Goal: Find contact information: Find contact information

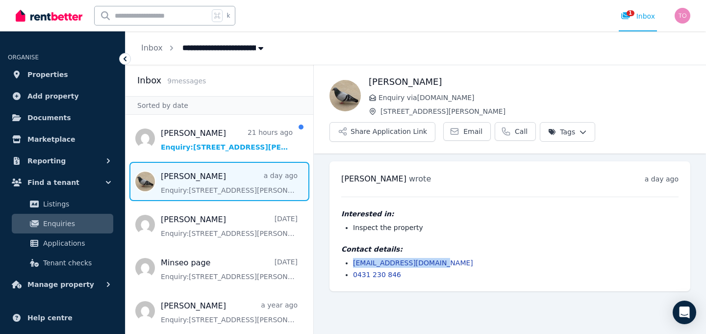
drag, startPoint x: 450, startPoint y: 262, endPoint x: 352, endPoint y: 262, distance: 98.6
click at [352, 262] on ul "cheynehoward1@gmail.com 0431 230 846" at bounding box center [509, 269] width 337 height 22
copy link "cheynehoward1@gmail.com"
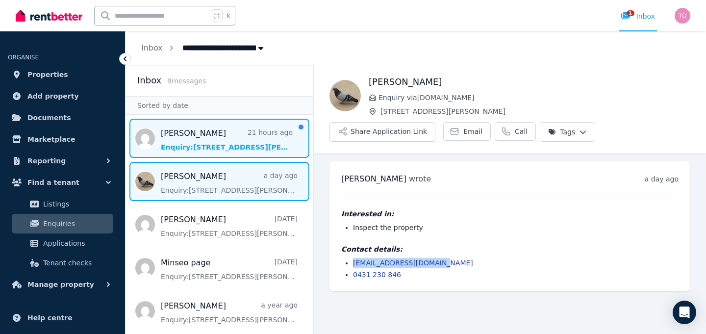
click at [215, 138] on span "Message list" at bounding box center [220, 138] width 188 height 39
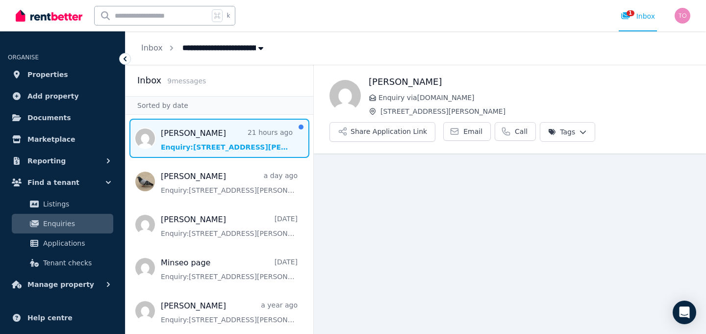
click at [219, 137] on span "Message list" at bounding box center [220, 138] width 188 height 39
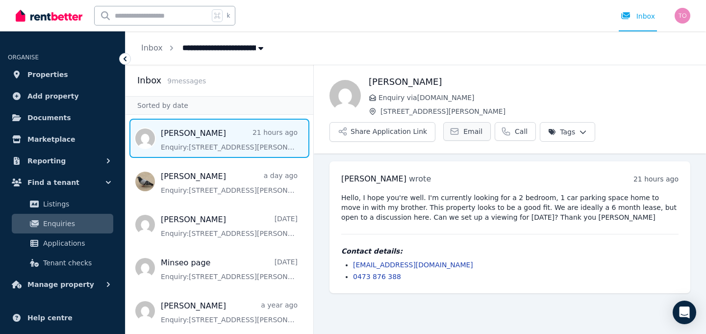
click at [455, 134] on link "Email" at bounding box center [467, 131] width 48 height 19
